Goal: Complete application form

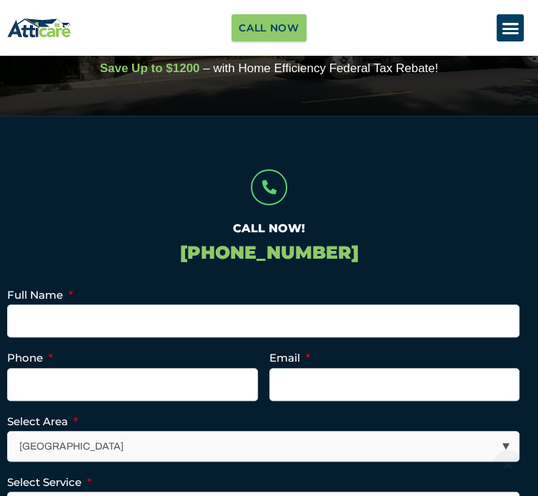
scroll to position [357, 0]
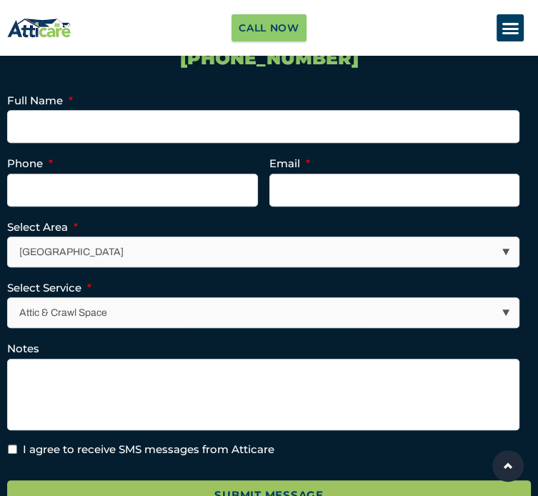
click at [119, 146] on ul "Full Name * Phone * Email * Select Area * Los Angeles Area San Francisco Bay Ar…" at bounding box center [269, 274] width 524 height 366
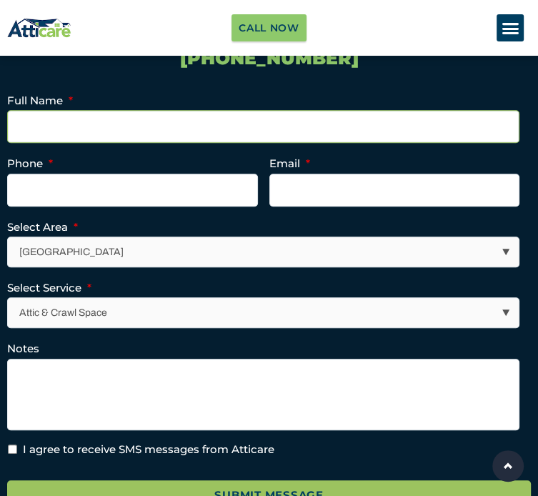
click at [120, 121] on input "Full Name *" at bounding box center [263, 126] width 512 height 33
type input "Marcia Mueller"
type input "3049435136"
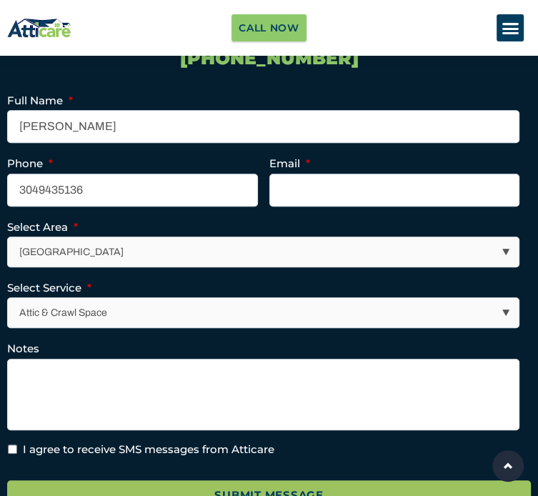
type input "marcia.mueller@rhets.com"
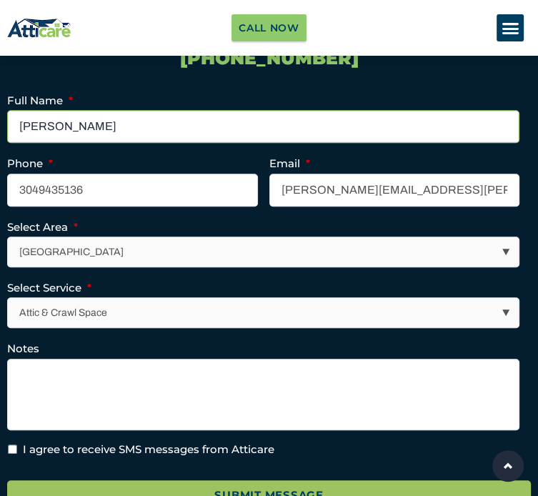
type input "(304) 943-5136"
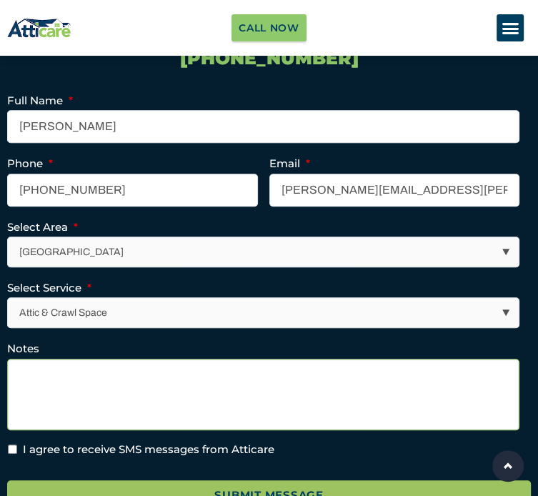
click at [113, 407] on textarea "Notes" at bounding box center [263, 394] width 512 height 71
paste textarea "Hello, Looking to bring a little more color and calm to your outdoor space with…"
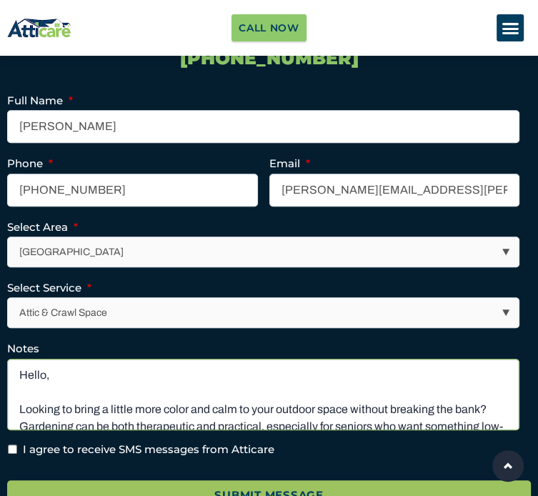
scroll to position [260, 0]
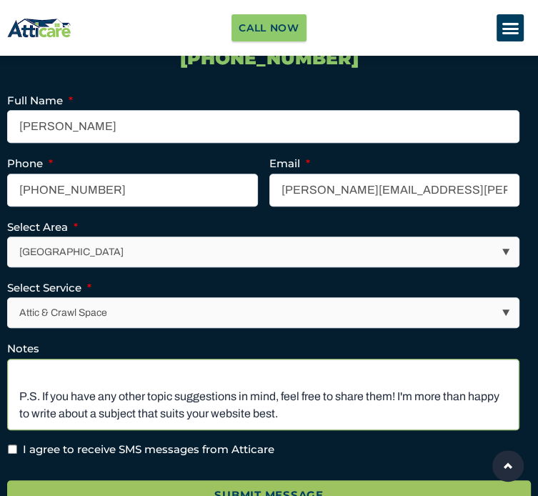
type textarea "Hello, Looking to bring a little more color and calm to your outdoor space with…"
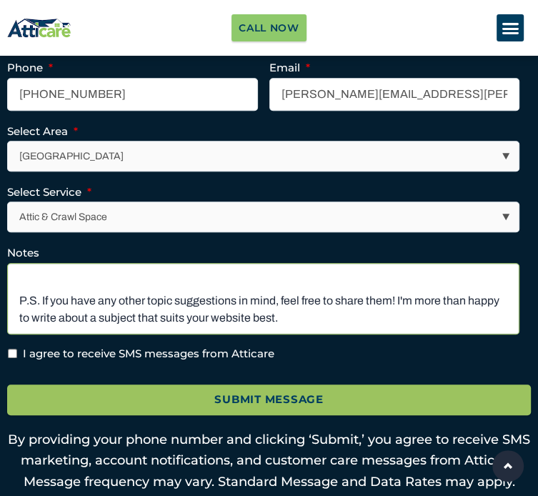
scroll to position [571, 0]
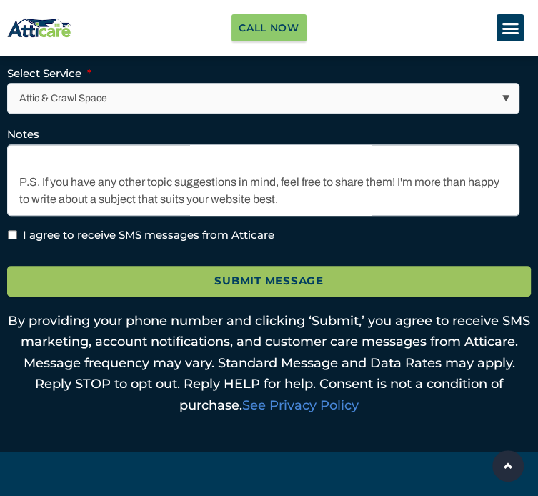
click at [57, 244] on label "I agree to receive SMS messages from Atticare" at bounding box center [148, 235] width 251 height 16
click at [17, 239] on input "I agree to receive SMS messages from Atticare" at bounding box center [12, 234] width 9 height 9
checkbox input "true"
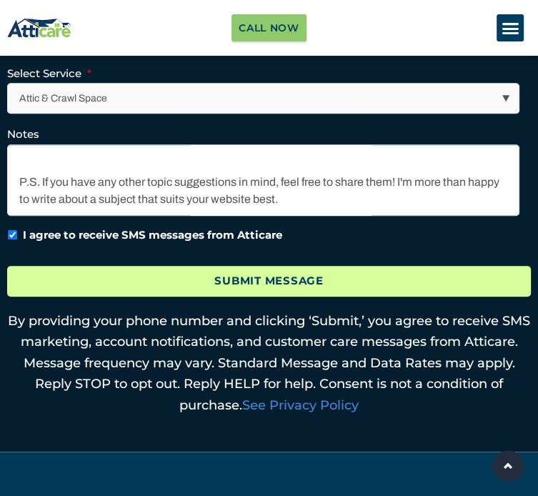
click at [86, 294] on input "Submit Message" at bounding box center [269, 281] width 524 height 31
